Goal: Task Accomplishment & Management: Manage account settings

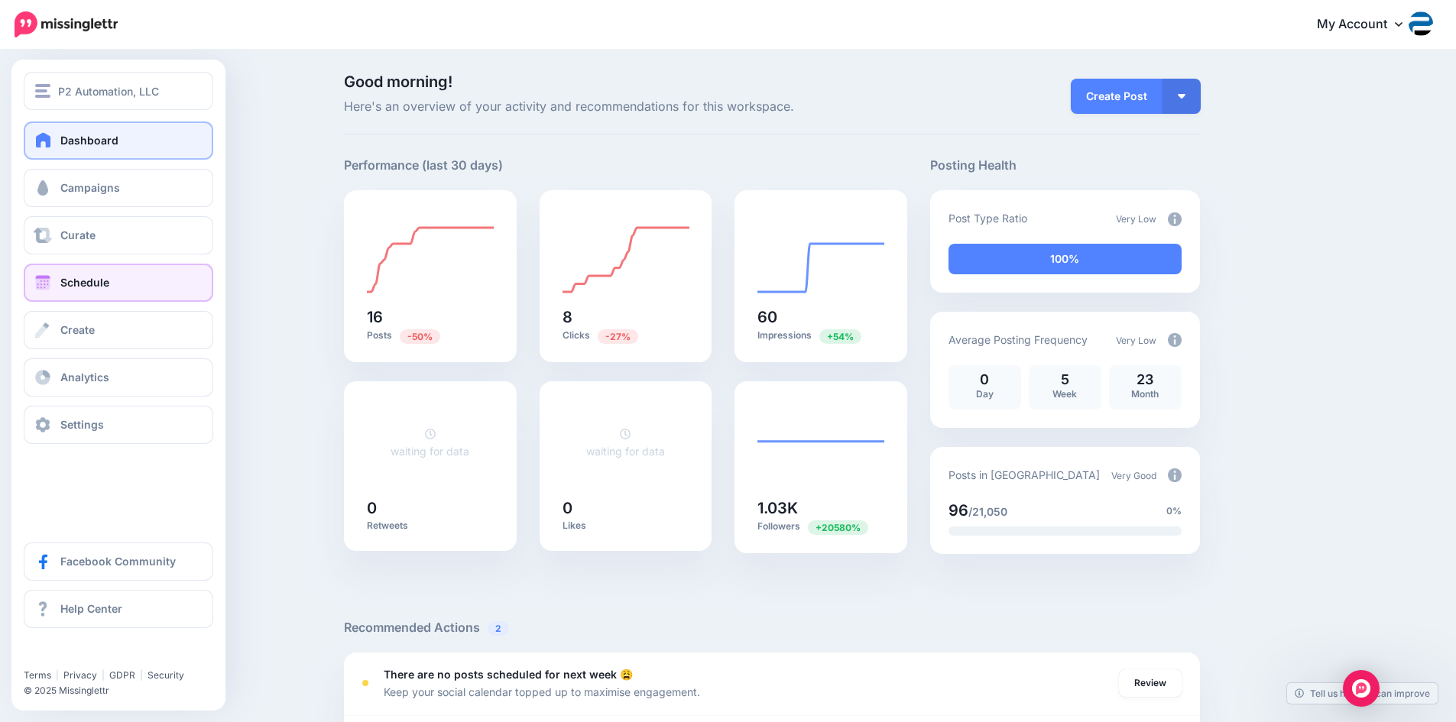
click at [63, 280] on span "Schedule" at bounding box center [84, 282] width 49 height 13
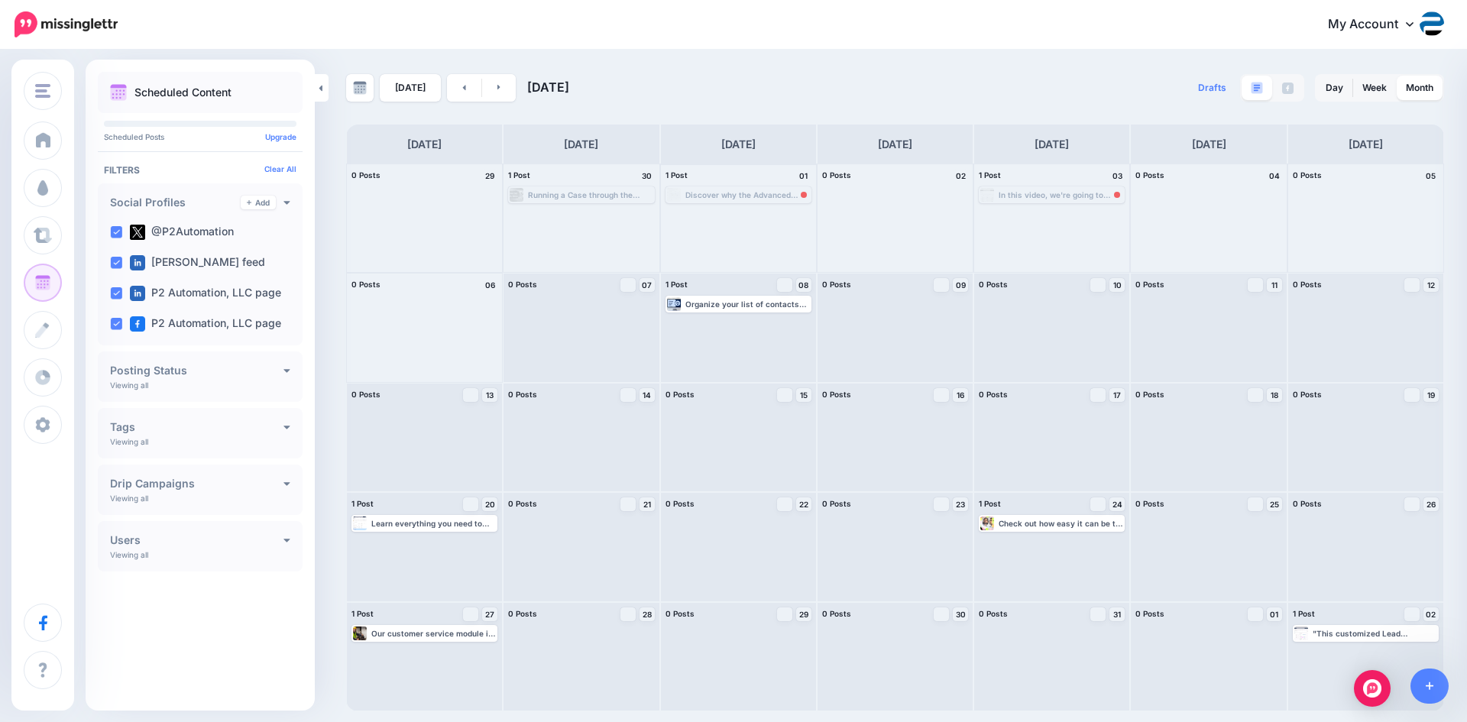
click at [791, 198] on div "Discover why the Advanced Filters feature in Dynamics 365 can play a huge role …" at bounding box center [748, 194] width 125 height 9
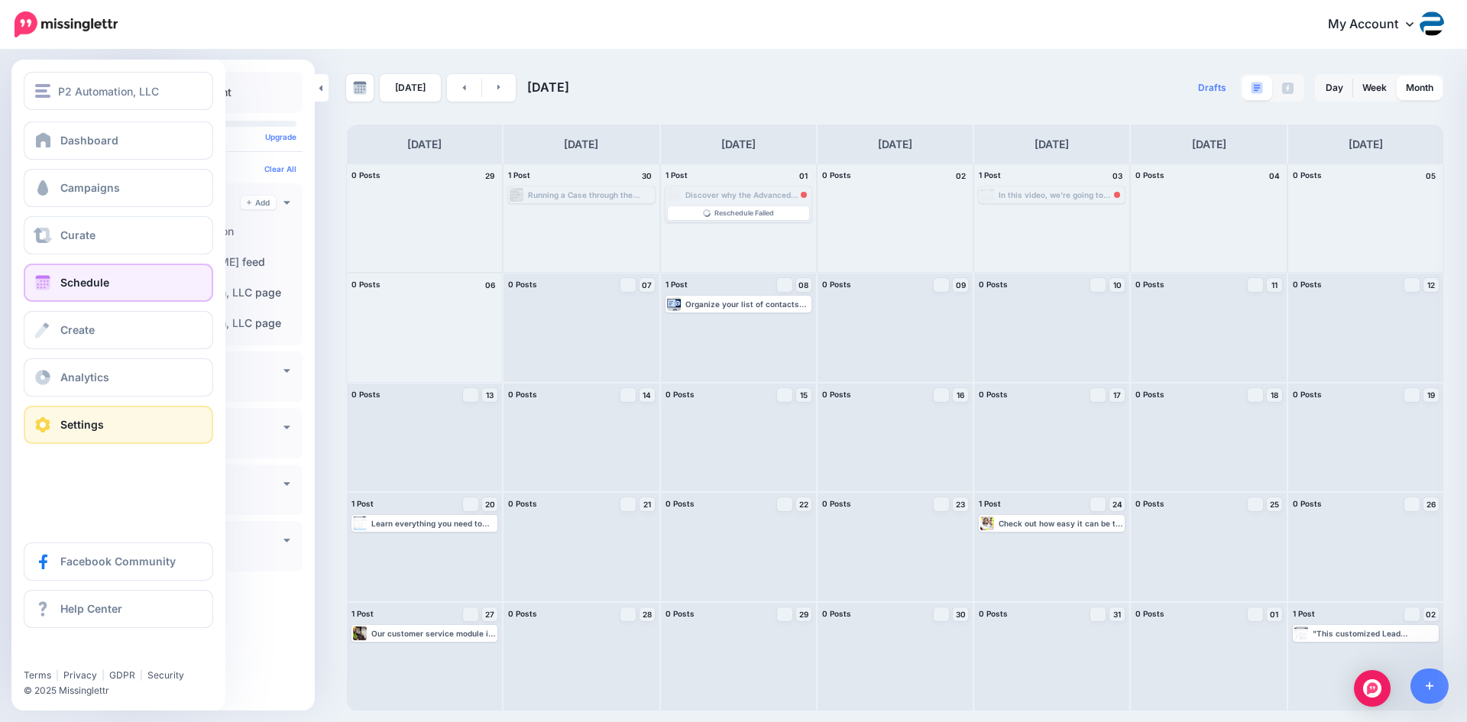
click at [126, 422] on link "Settings" at bounding box center [119, 425] width 190 height 38
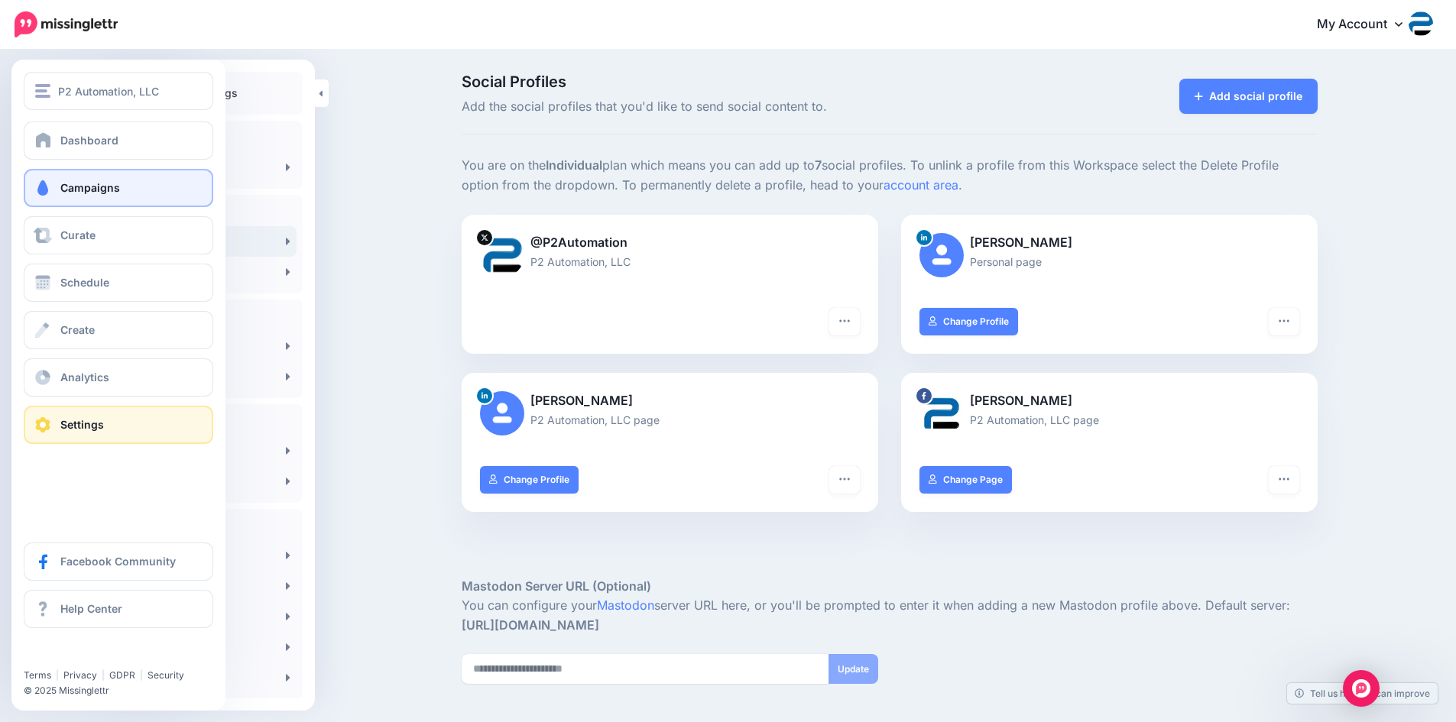
click at [119, 197] on link "Campaigns" at bounding box center [119, 188] width 190 height 38
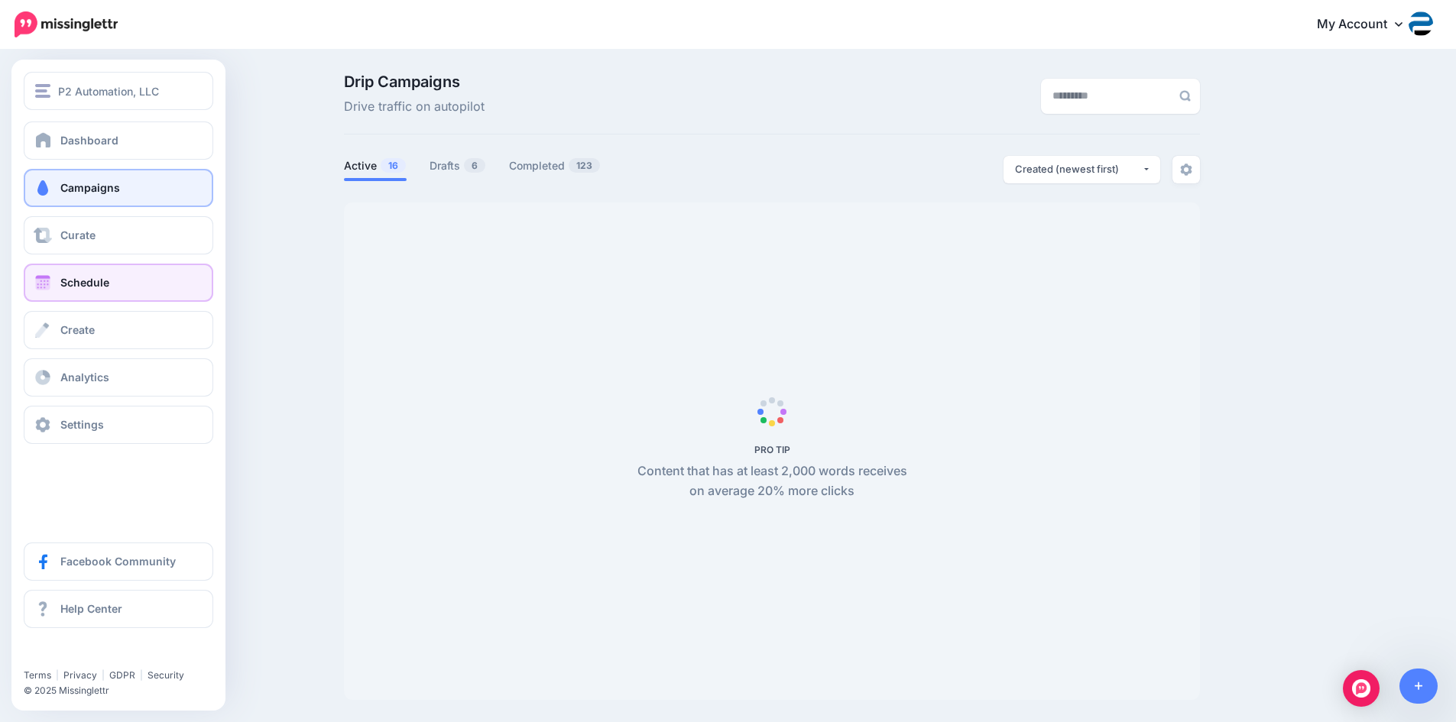
click at [68, 284] on span "Schedule" at bounding box center [84, 282] width 49 height 13
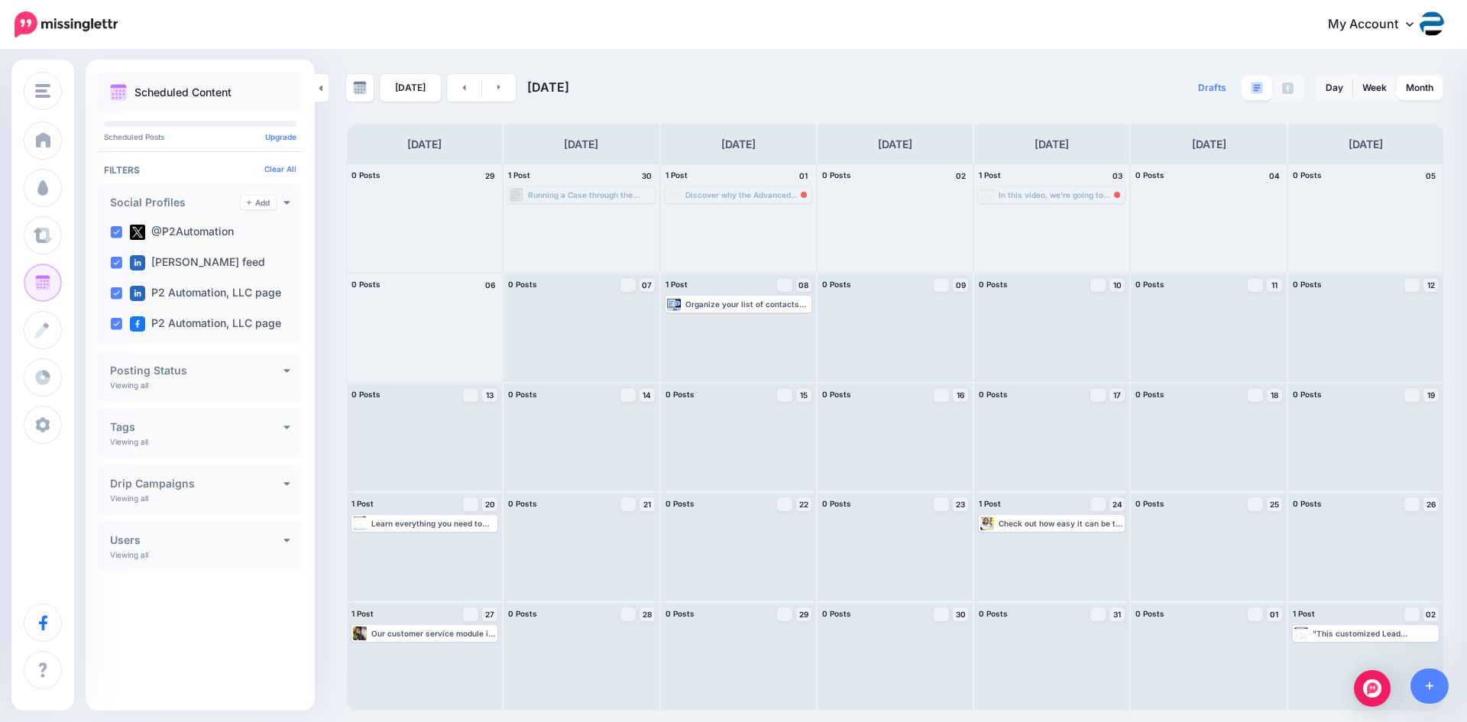
click at [778, 196] on div "Discover why the Advanced Filters feature in Dynamics 365 can play a huge role …" at bounding box center [748, 194] width 125 height 9
click at [770, 193] on div "Discover why the Advanced Filters feature in Dynamics 365 can play a huge role …" at bounding box center [748, 194] width 125 height 9
click at [773, 213] on span "Reschedule Failed" at bounding box center [745, 213] width 60 height 8
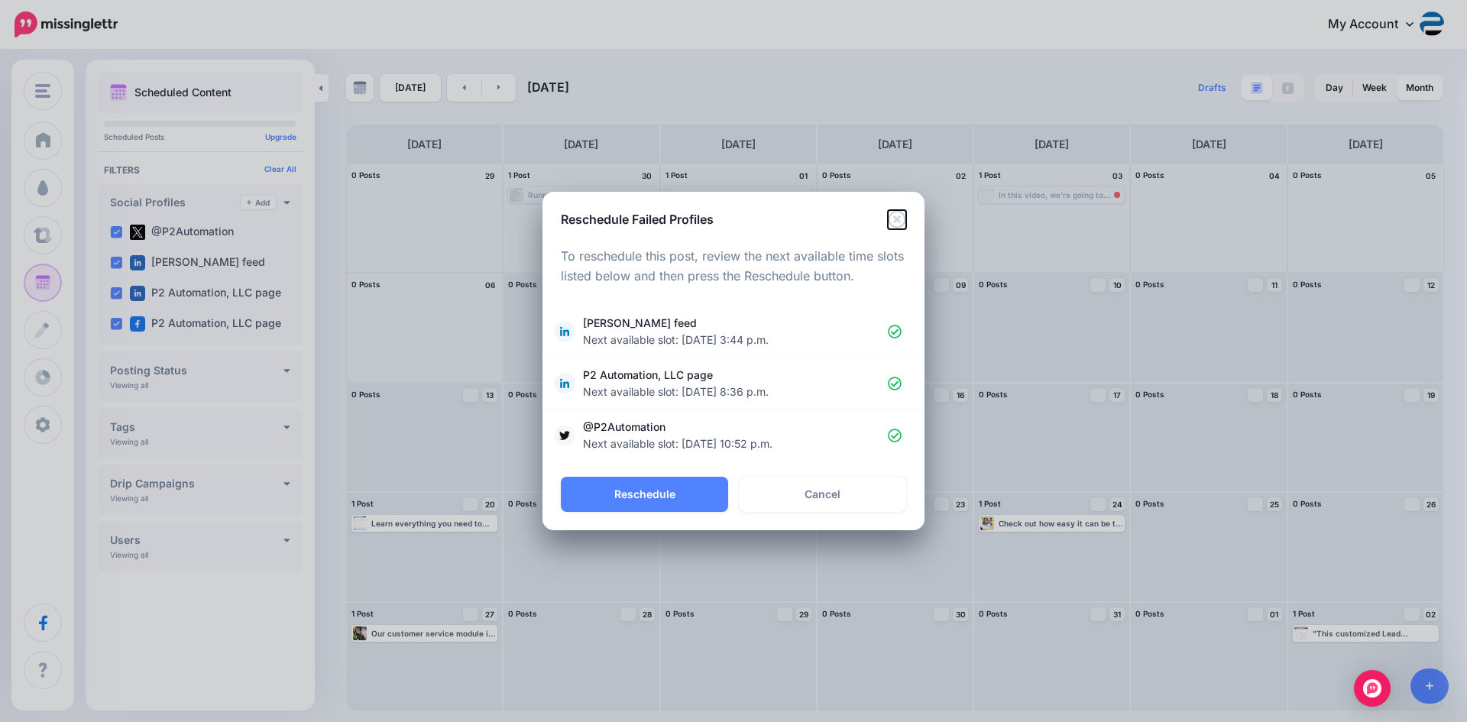
click at [892, 214] on icon "Close" at bounding box center [897, 219] width 18 height 18
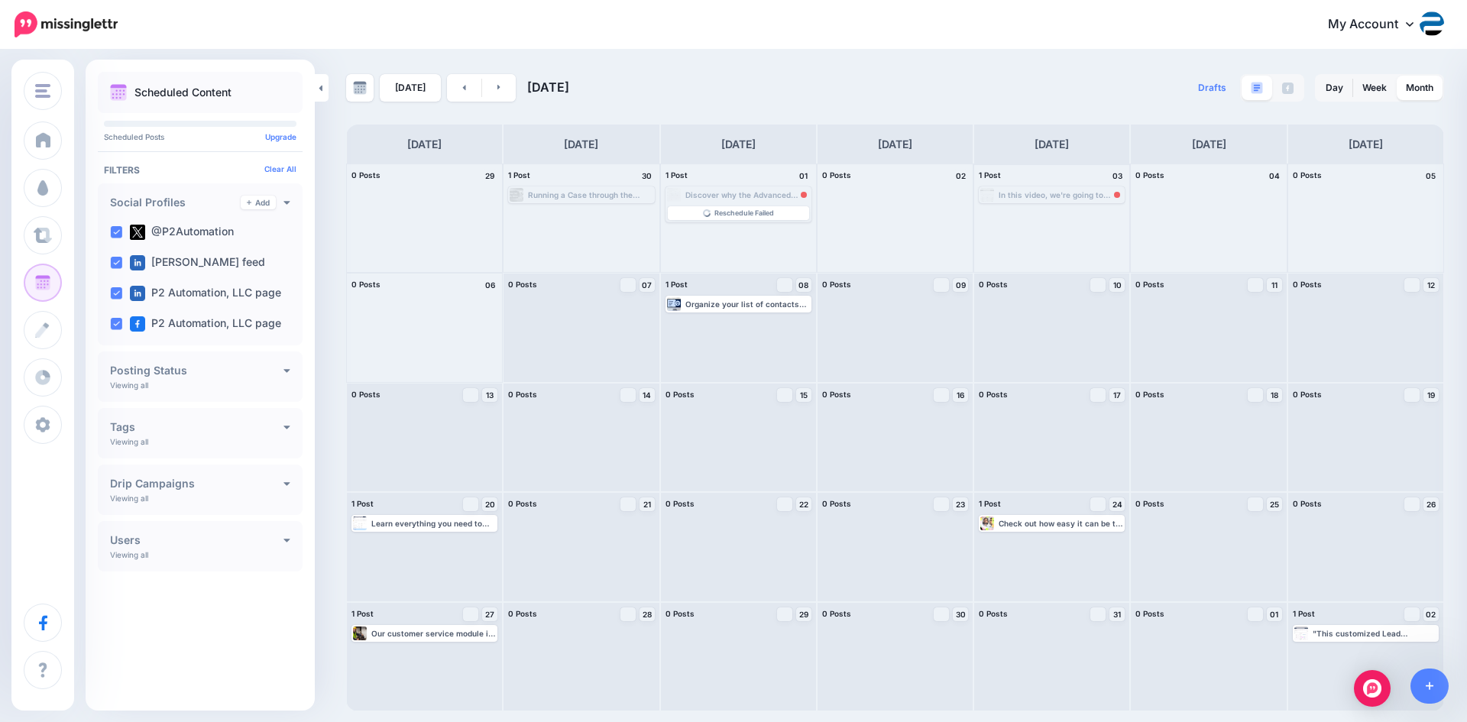
click at [1038, 194] on div "In this video, we're going to show you how we can use the Kanban Board by Inogi…" at bounding box center [1061, 194] width 125 height 9
click at [1079, 213] on span "Reschedule Failed" at bounding box center [1058, 213] width 60 height 8
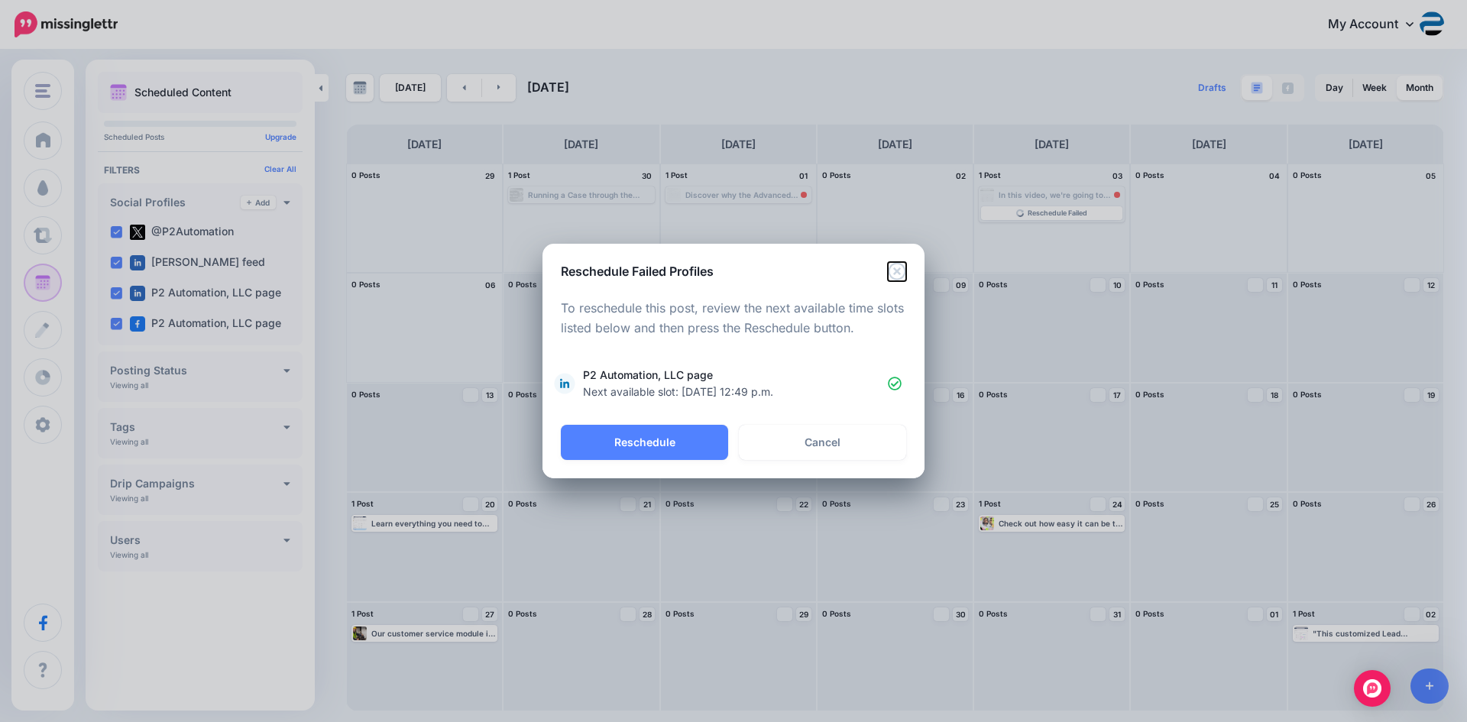
click at [891, 264] on icon "Close" at bounding box center [897, 271] width 18 height 18
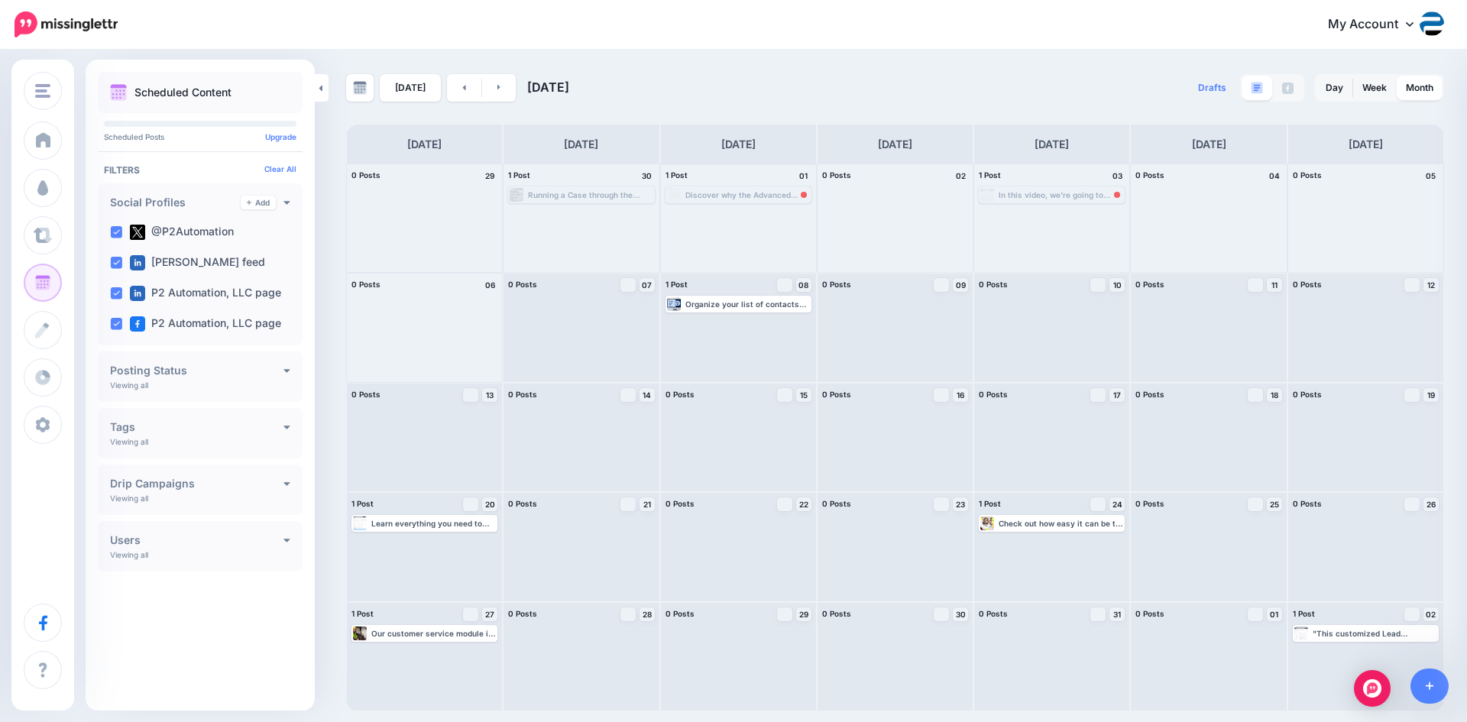
click at [777, 192] on div "Discover why the Advanced Filters feature in Dynamics 365 can play a huge role …" at bounding box center [748, 194] width 125 height 9
click at [775, 210] on link "Reschedule Failed" at bounding box center [738, 213] width 141 height 14
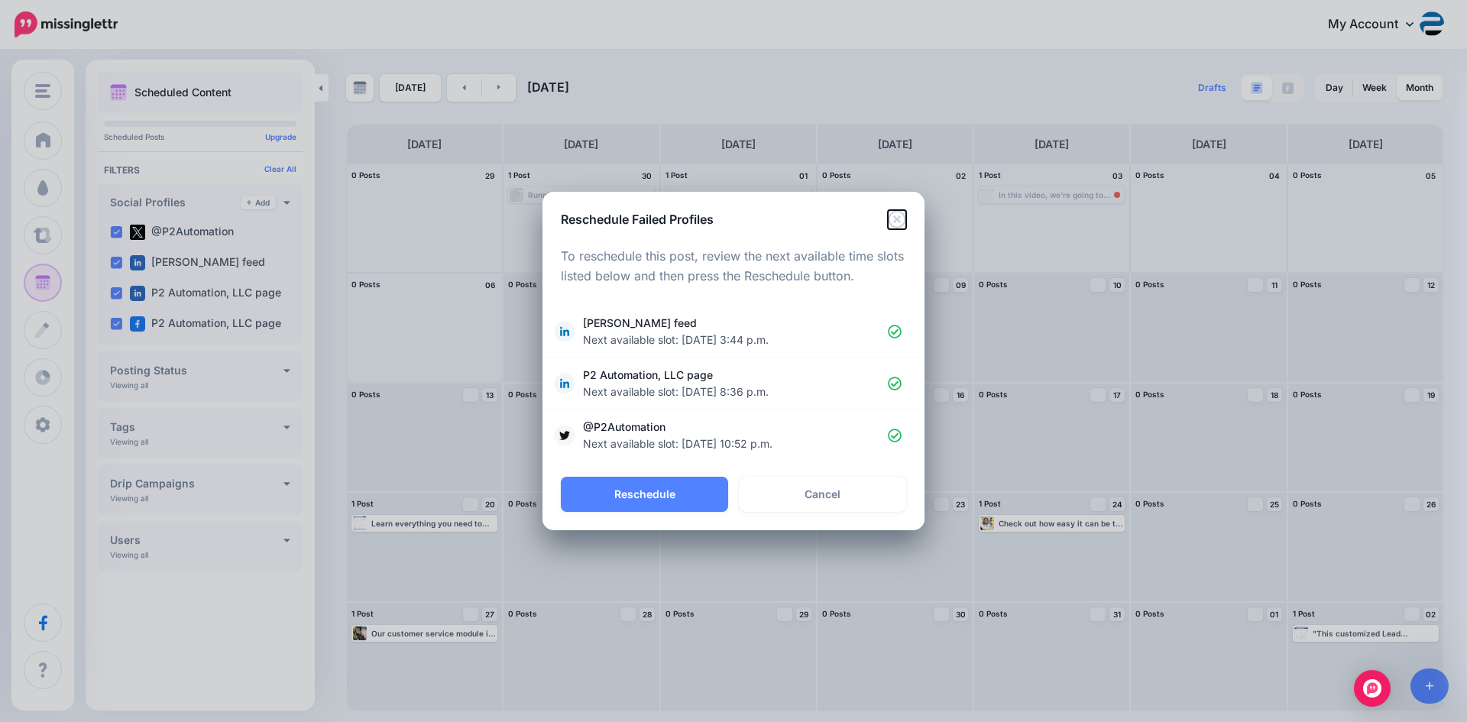
click at [905, 223] on icon "Close" at bounding box center [897, 219] width 18 height 18
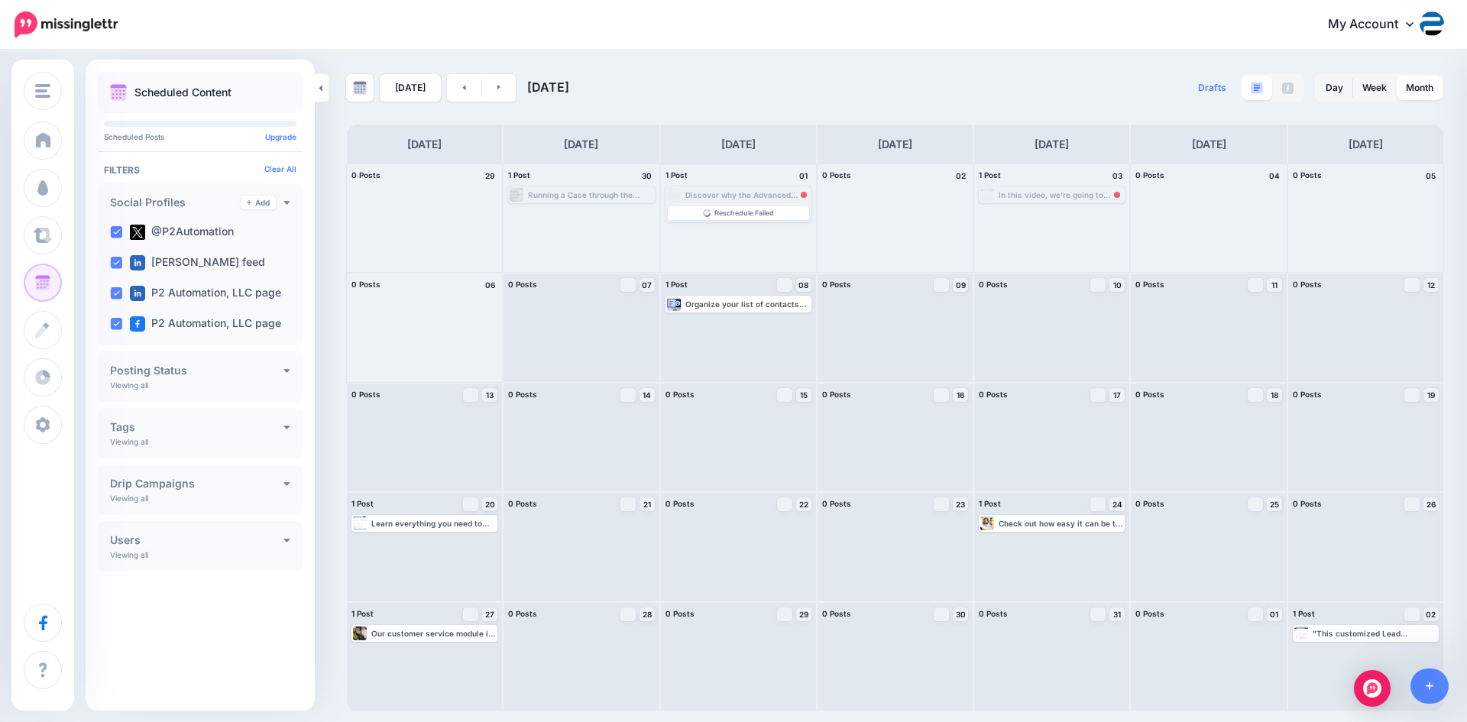
click at [767, 195] on div "Discover why the Advanced Filters feature in Dynamics 365 can play a huge role …" at bounding box center [748, 194] width 125 height 9
click at [767, 199] on div "Discover why the Advanced Filters feature in Dynamics 365 can play a huge role …" at bounding box center [748, 194] width 125 height 9
click at [760, 214] on span "Reschedule Failed" at bounding box center [745, 213] width 60 height 8
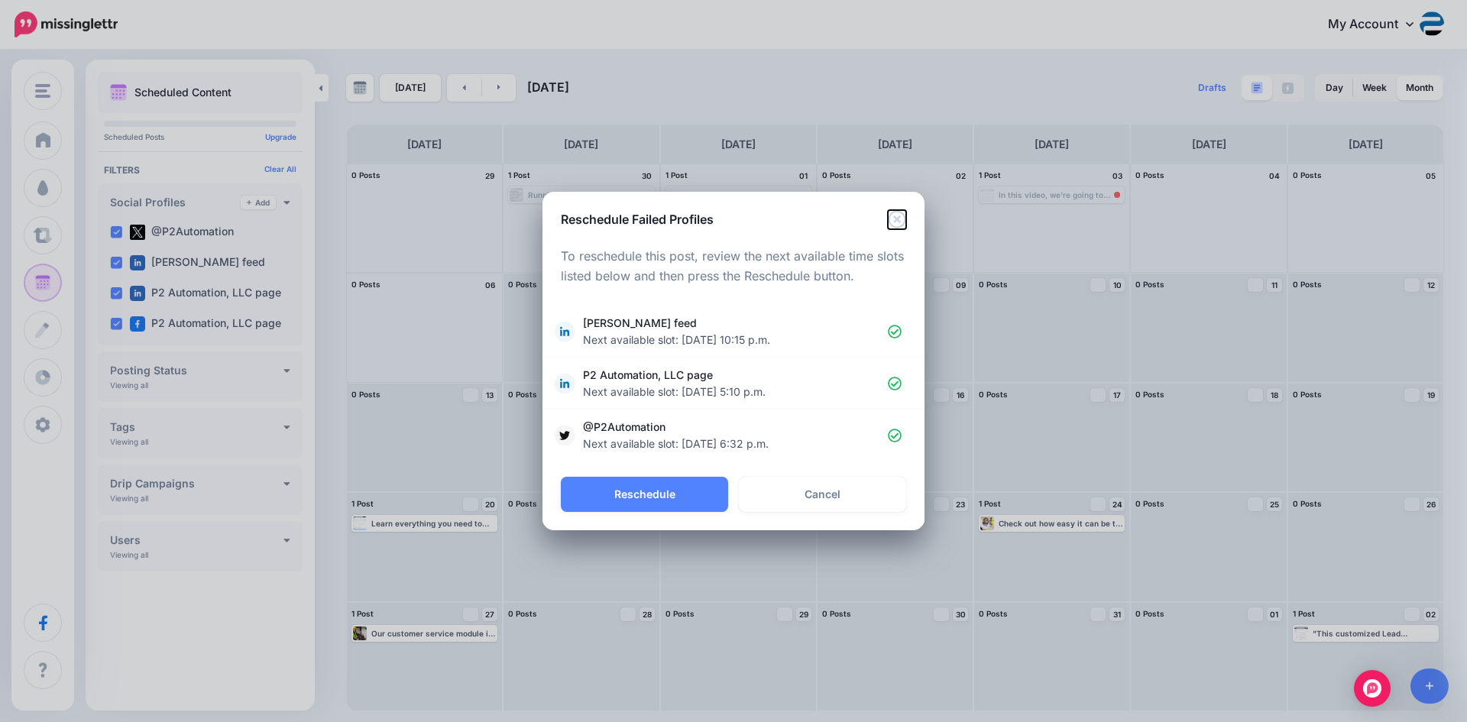
click at [900, 216] on icon "Close" at bounding box center [897, 219] width 18 height 18
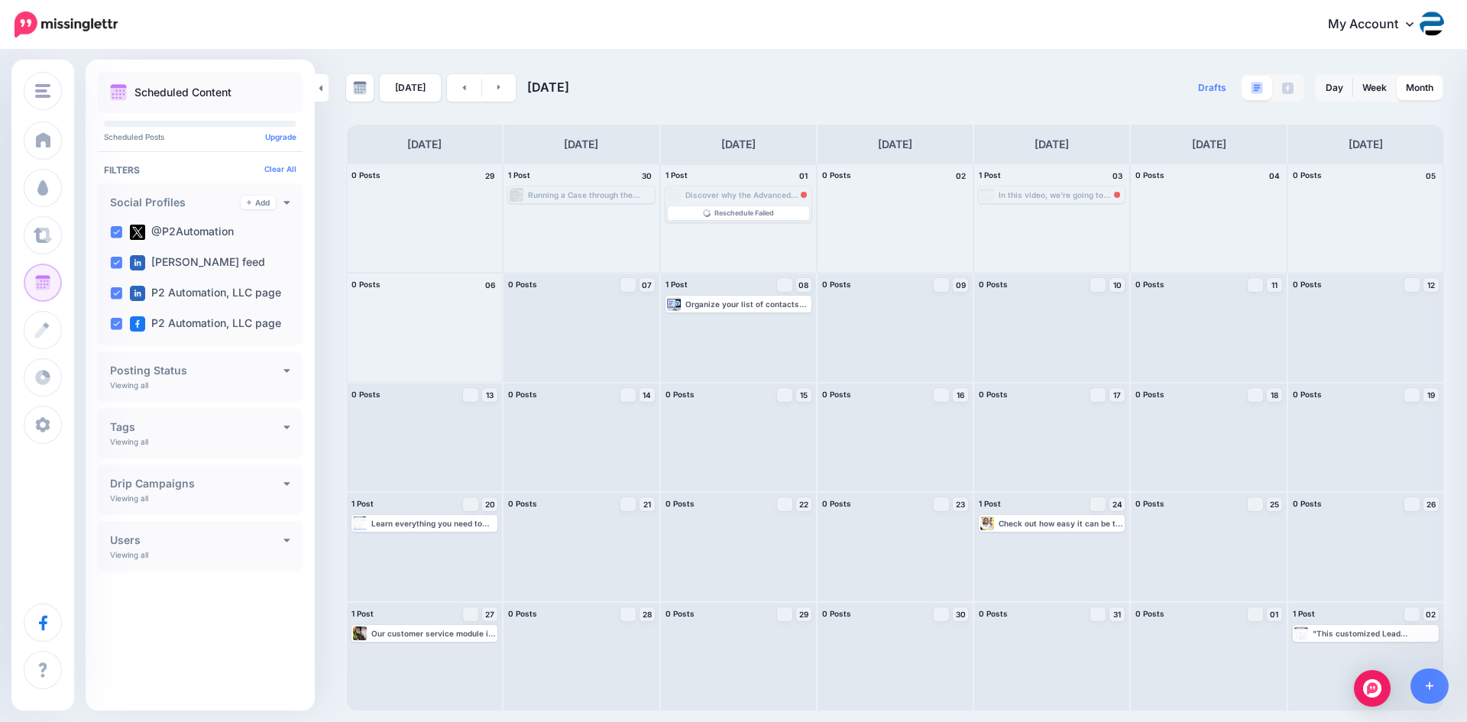
click at [781, 192] on div "Discover why the Advanced Filters feature in Dynamics 365 can play a huge role …" at bounding box center [748, 194] width 125 height 9
click at [765, 195] on div "Discover why the Advanced Filters feature in Dynamics 365 can play a huge role …" at bounding box center [748, 194] width 125 height 9
click at [763, 210] on span "Reschedule Failed" at bounding box center [745, 213] width 60 height 8
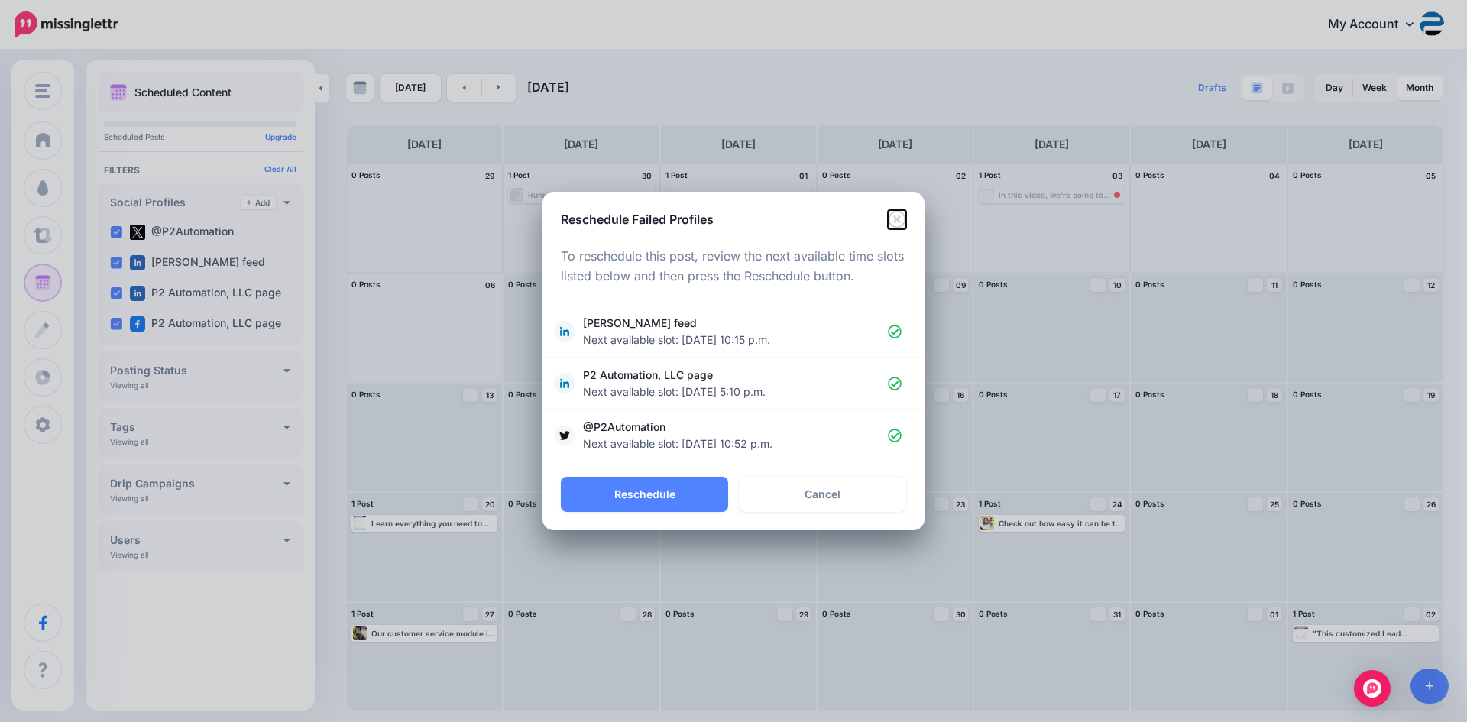
click at [900, 216] on icon "Close" at bounding box center [897, 219] width 18 height 18
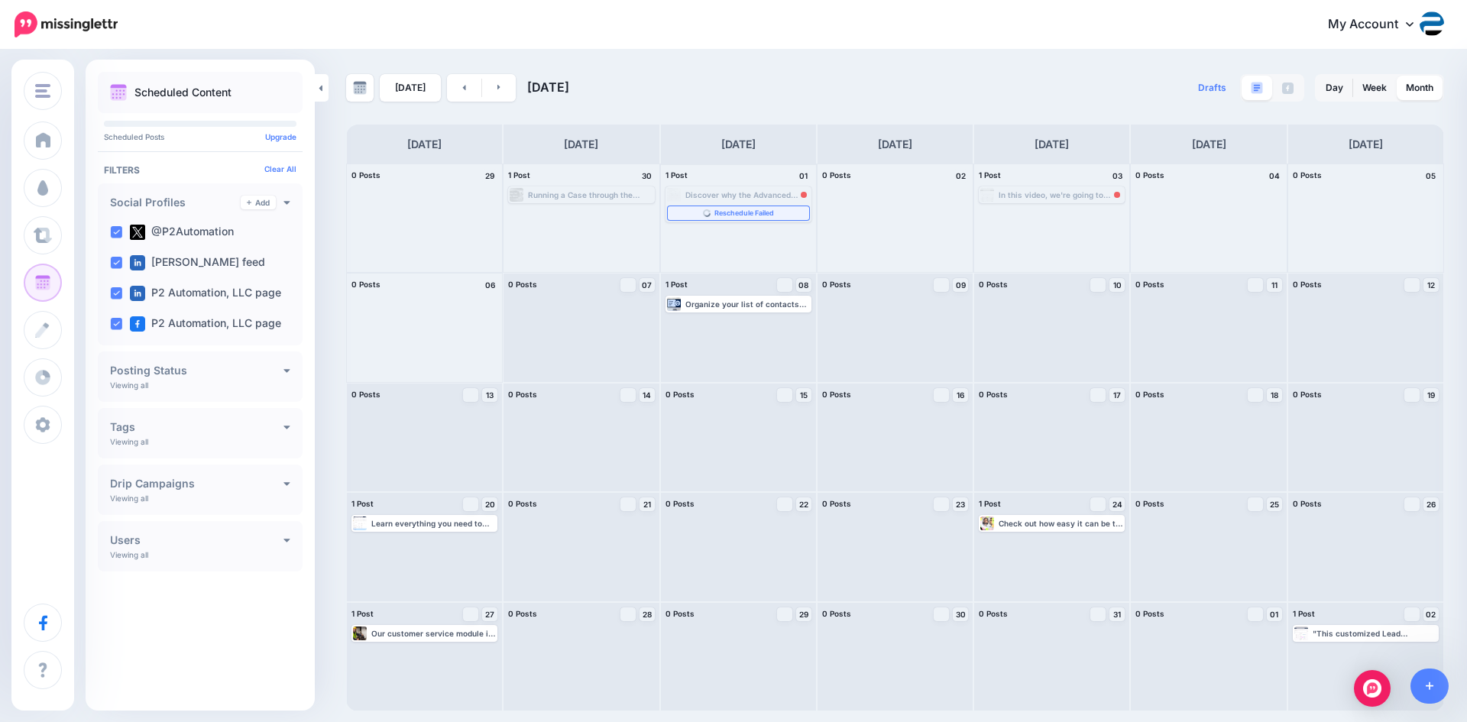
click at [762, 206] on link "Reschedule Failed" at bounding box center [738, 213] width 141 height 14
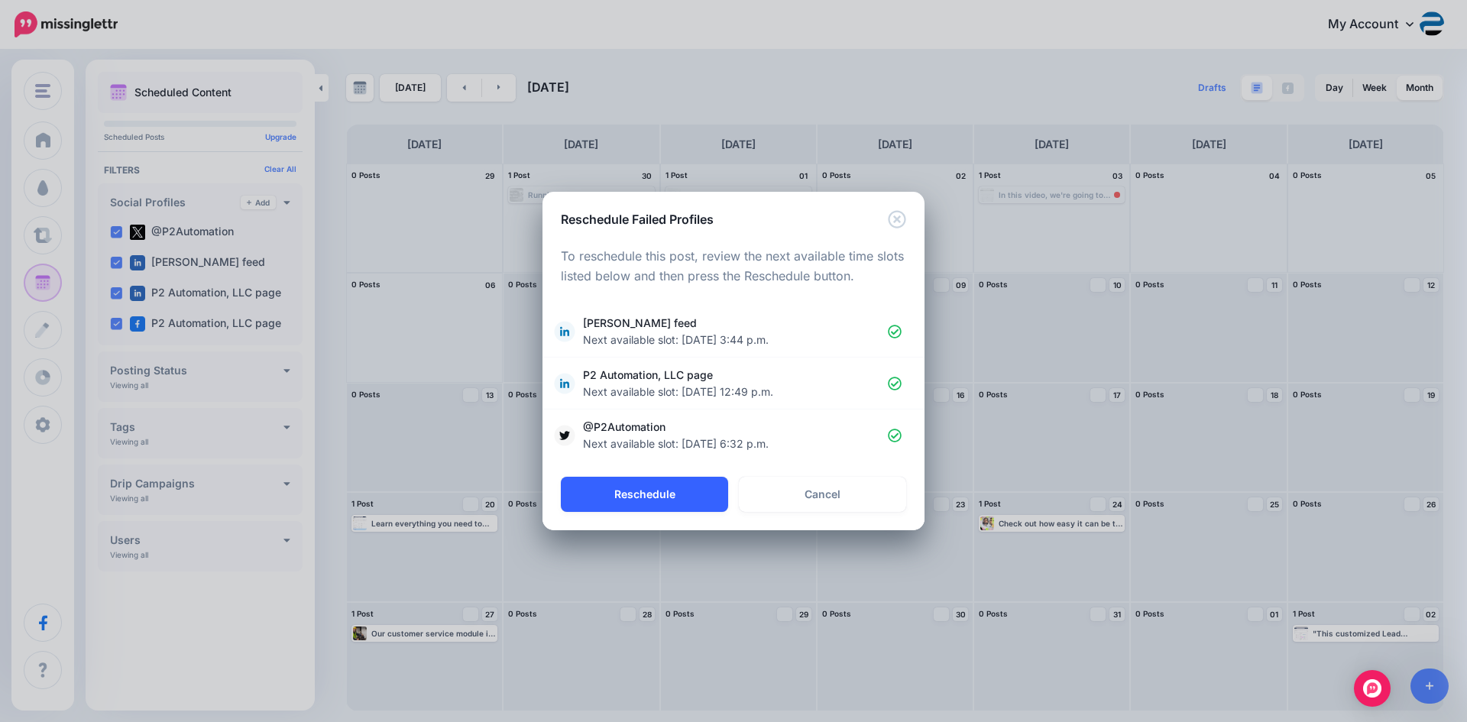
click at [702, 491] on button "Reschedule" at bounding box center [644, 494] width 167 height 35
